Goal: Information Seeking & Learning: Learn about a topic

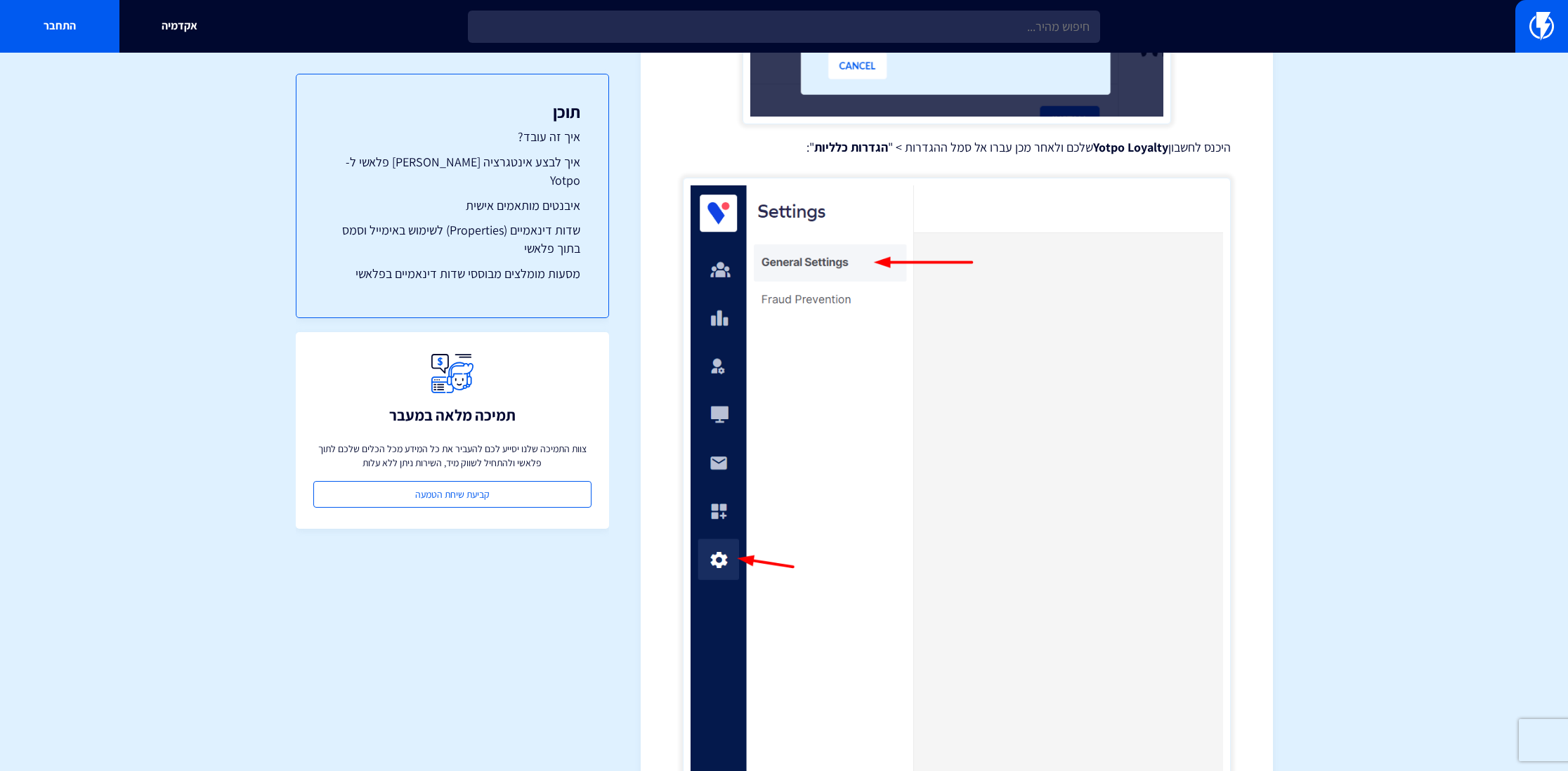
scroll to position [1566, 0]
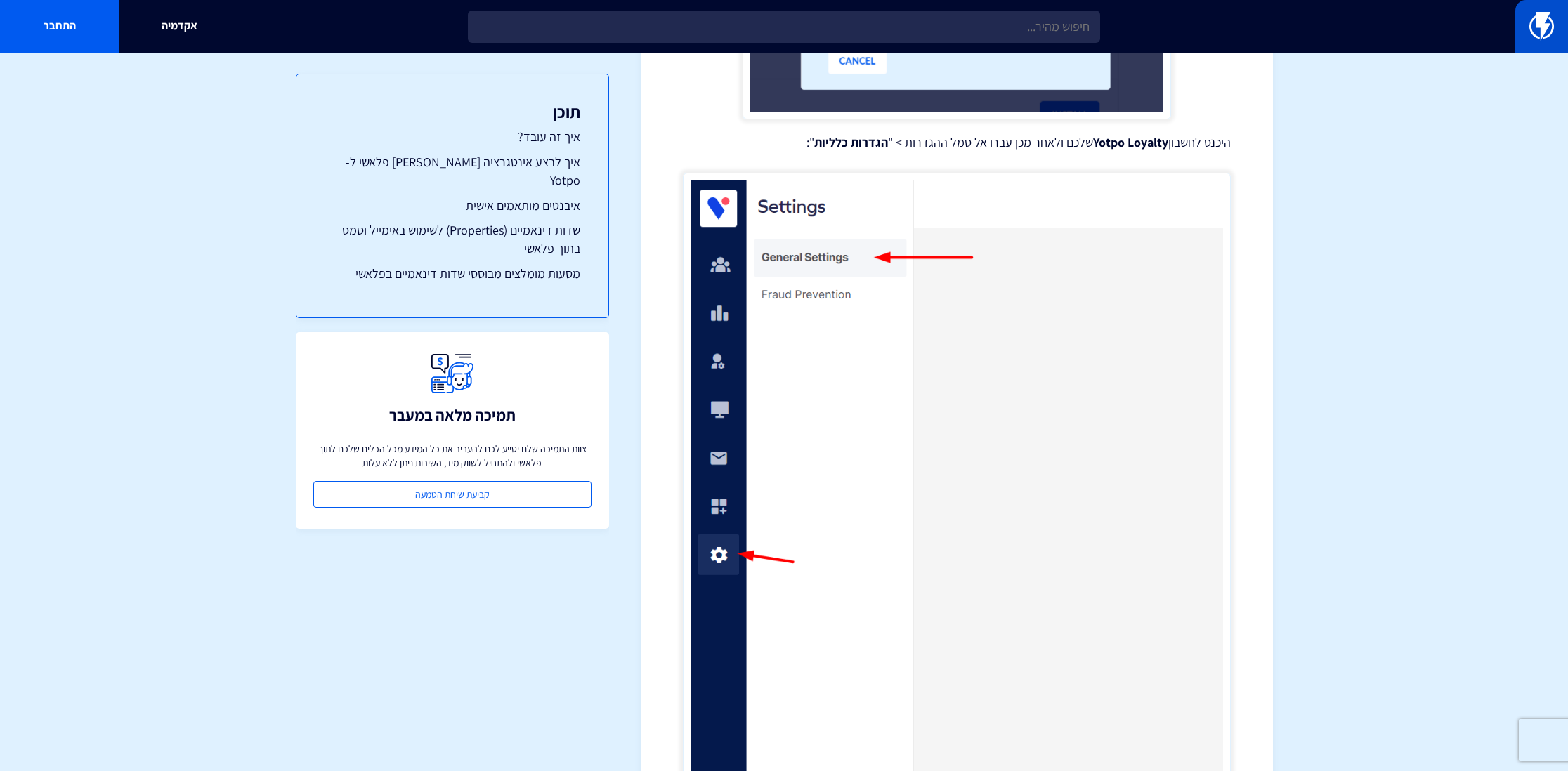
click at [1554, 31] on link at bounding box center [1541, 26] width 53 height 53
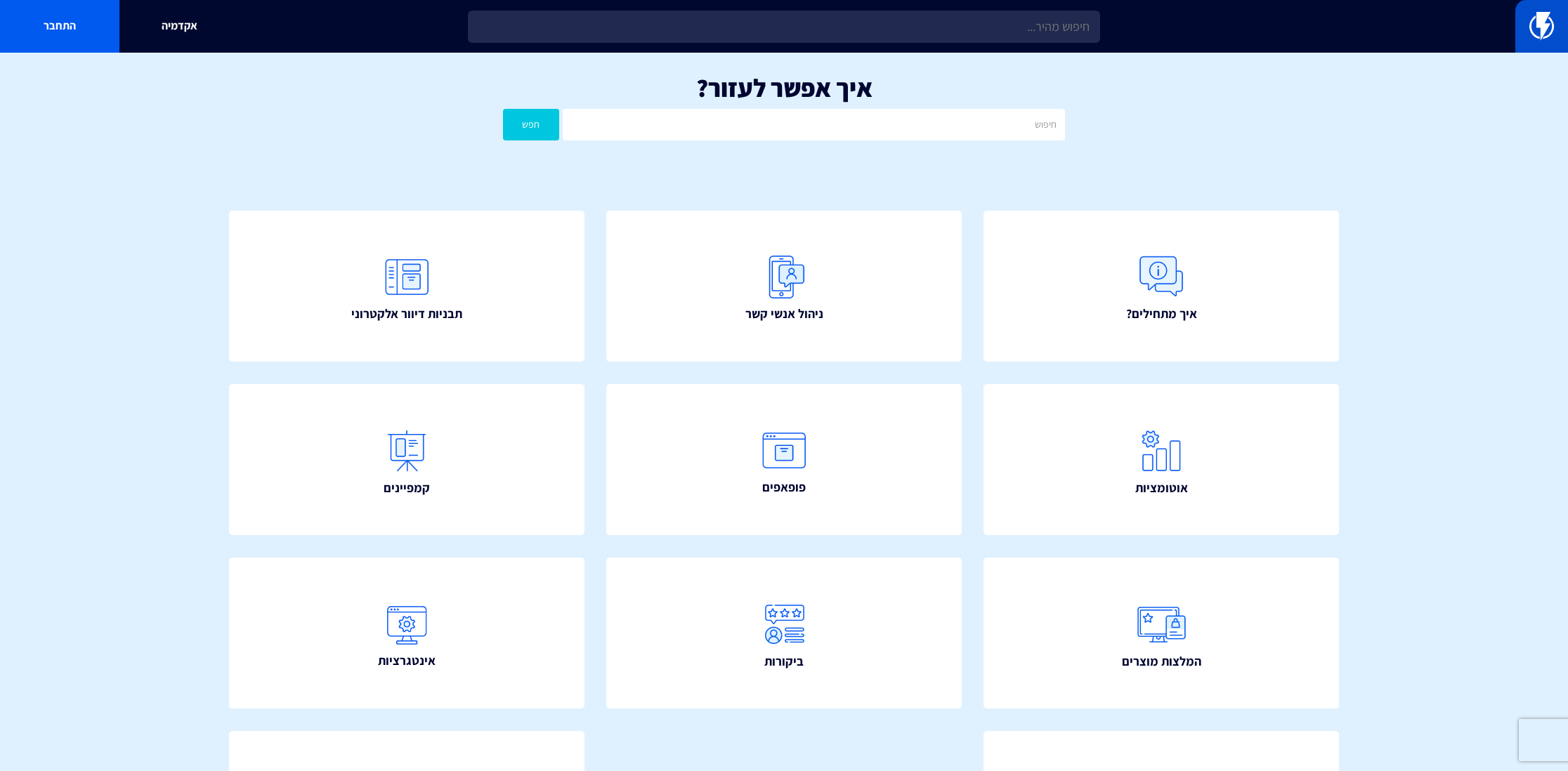
click at [1560, 34] on link at bounding box center [1541, 26] width 53 height 53
